Goal: Information Seeking & Learning: Learn about a topic

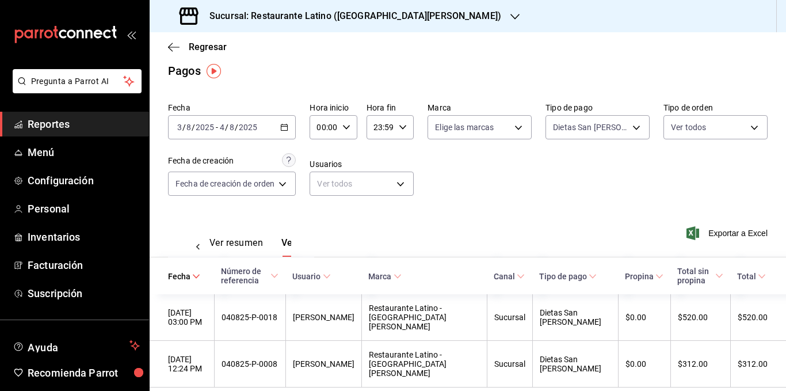
scroll to position [0, 34]
click at [203, 48] on span "Regresar" at bounding box center [208, 46] width 38 height 11
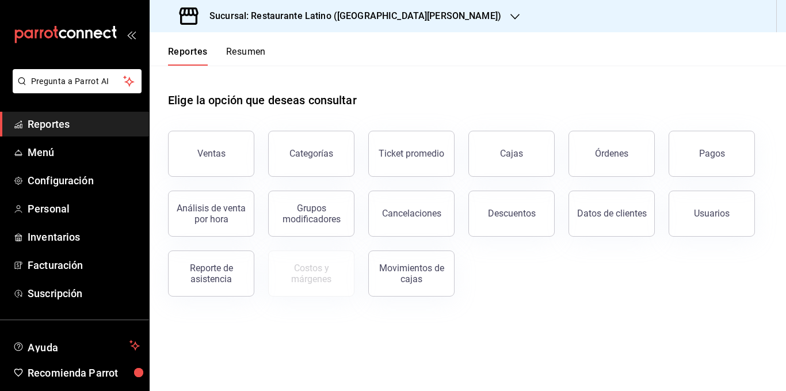
click at [250, 48] on button "Resumen" at bounding box center [246, 56] width 40 height 20
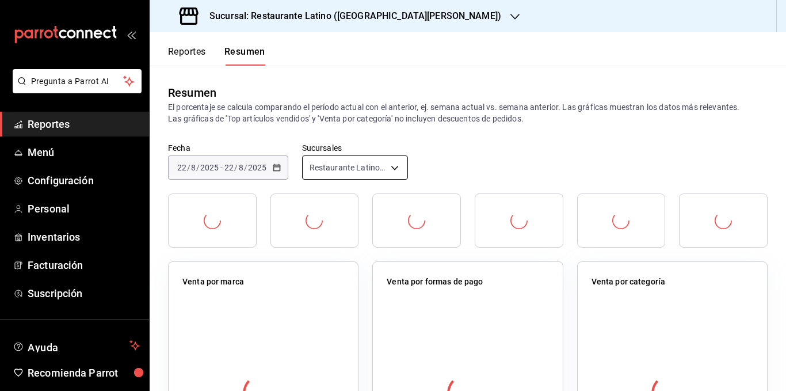
click at [389, 170] on body "Pregunta a Parrot AI Reportes Menú Configuración Personal Inventarios Facturaci…" at bounding box center [393, 195] width 786 height 391
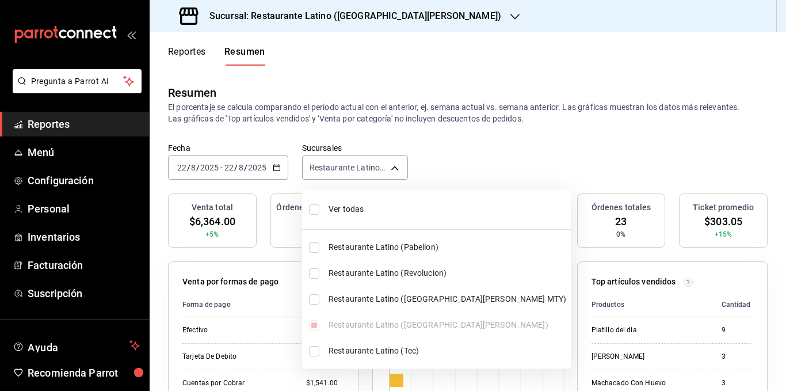
click at [383, 209] on span "Ver todas" at bounding box center [448, 209] width 238 height 12
type input "[object Object],[object Object],[object Object],[object Object],[object Object]"
checkbox input "true"
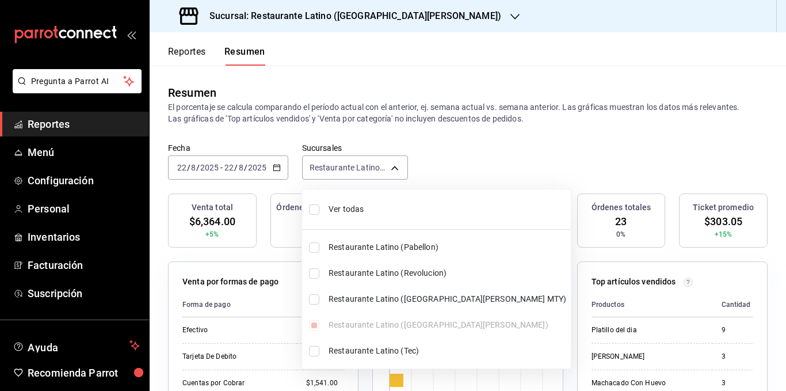
checkbox input "true"
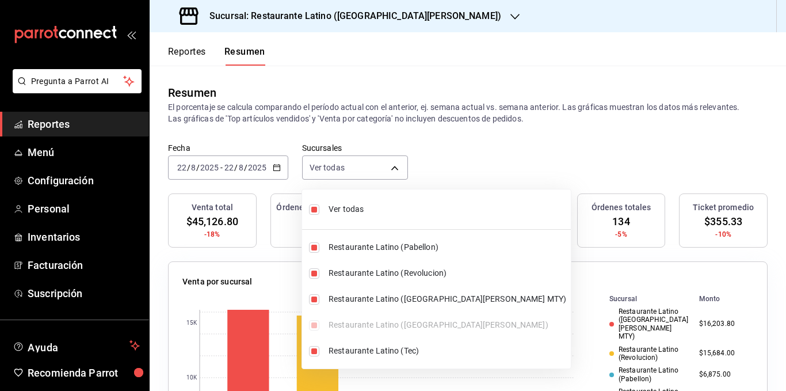
click at [375, 106] on div at bounding box center [393, 195] width 786 height 391
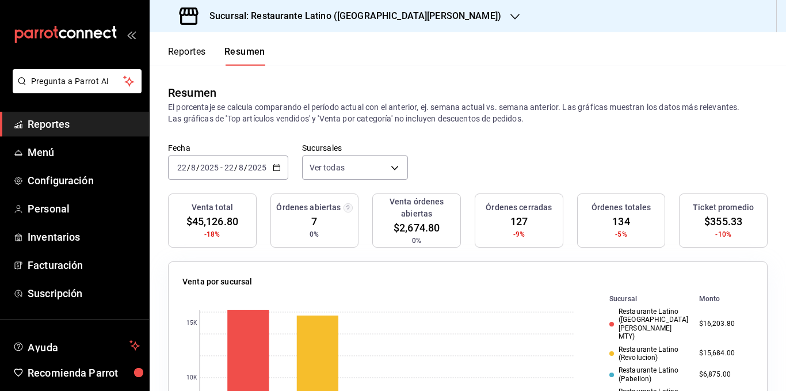
click at [375, 106] on p "El porcentaje se calcula comparando el período actual con el anterior, ej. sema…" at bounding box center [468, 112] width 600 height 23
click at [372, 117] on p "El porcentaje se calcula comparando el período actual con el anterior, ej. sema…" at bounding box center [468, 112] width 600 height 23
